Goal: Task Accomplishment & Management: Complete application form

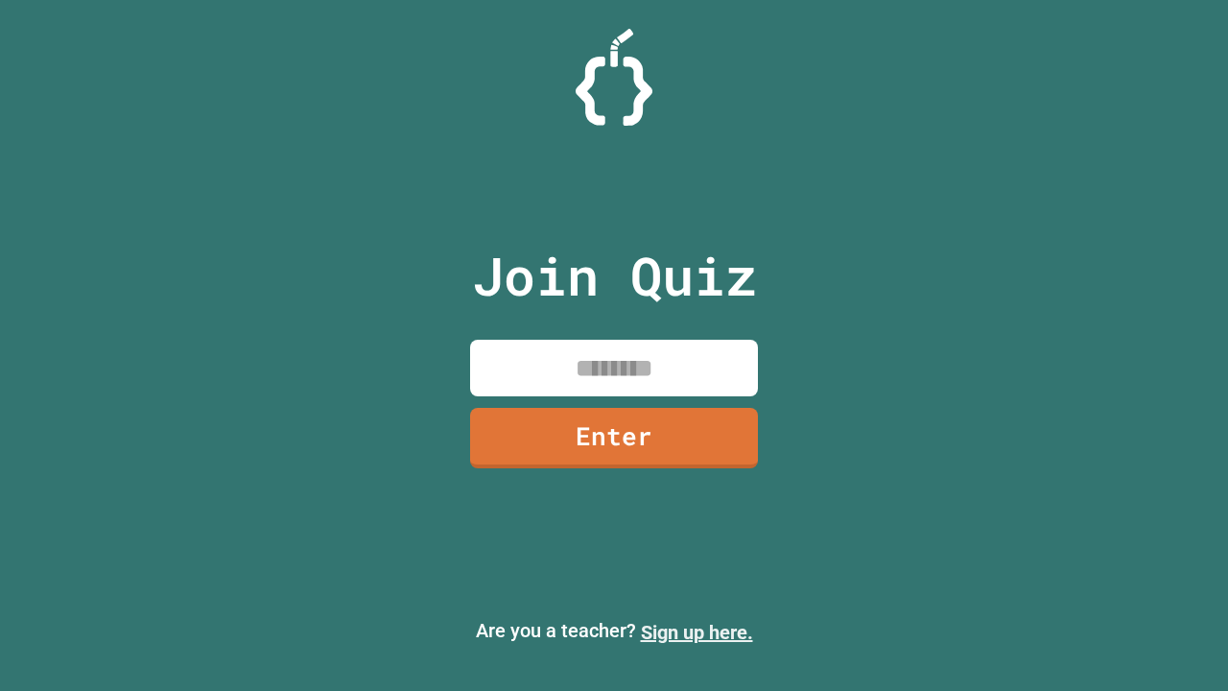
click at [697, 632] on link "Sign up here." at bounding box center [697, 632] width 112 height 23
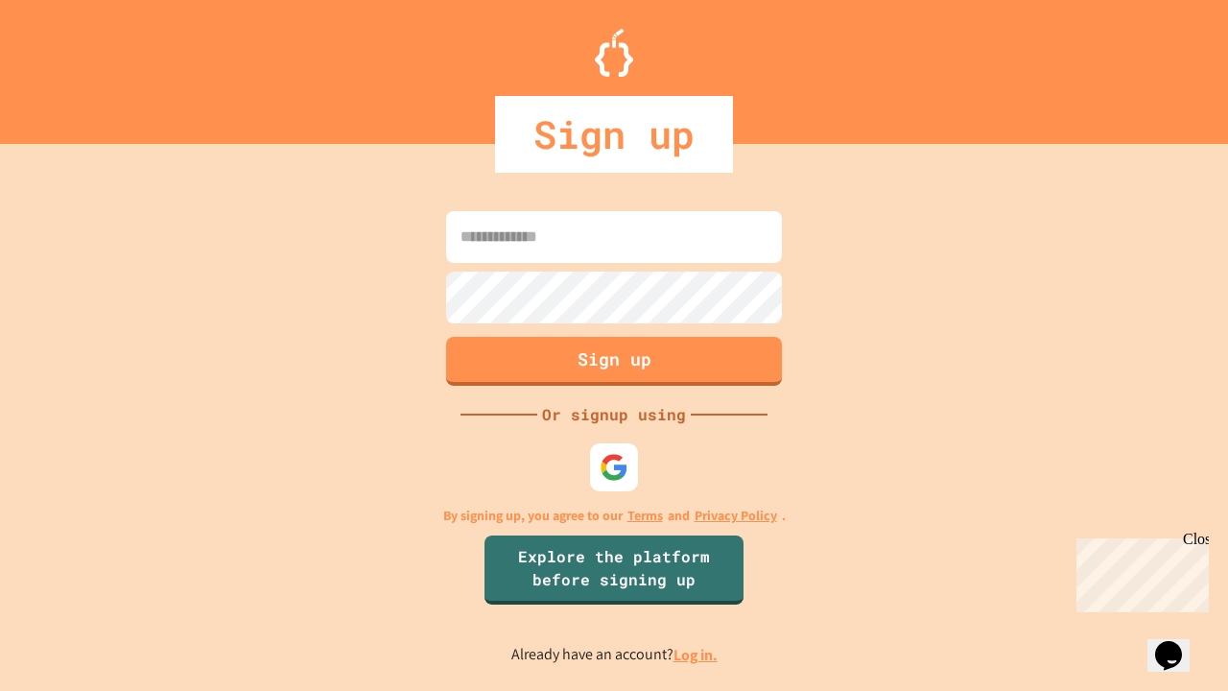
click at [697, 654] on link "Log in." at bounding box center [696, 655] width 44 height 20
